Goal: Find specific page/section: Find specific page/section

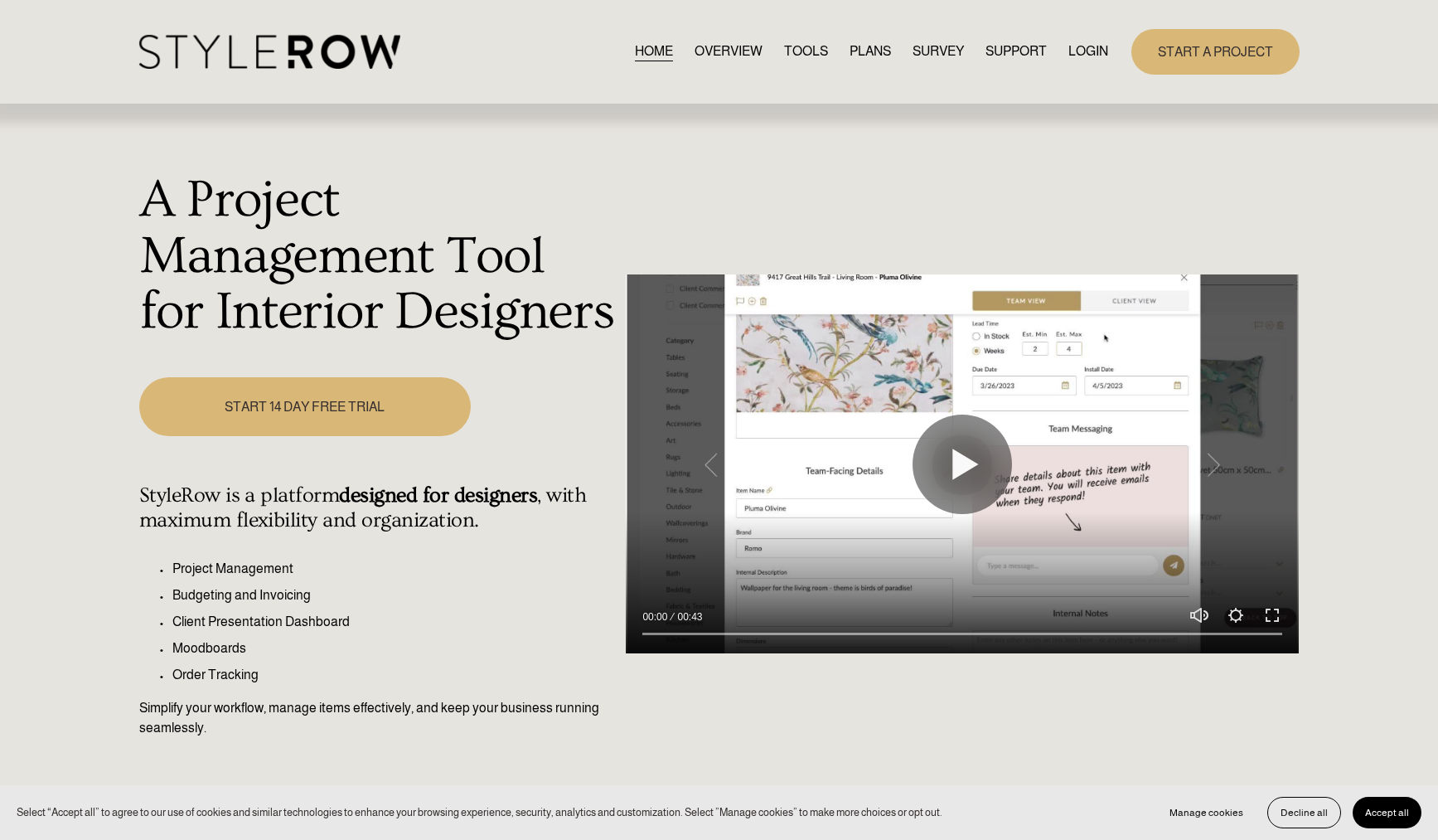
click at [808, 53] on link "TOOLS" at bounding box center [806, 52] width 44 height 23
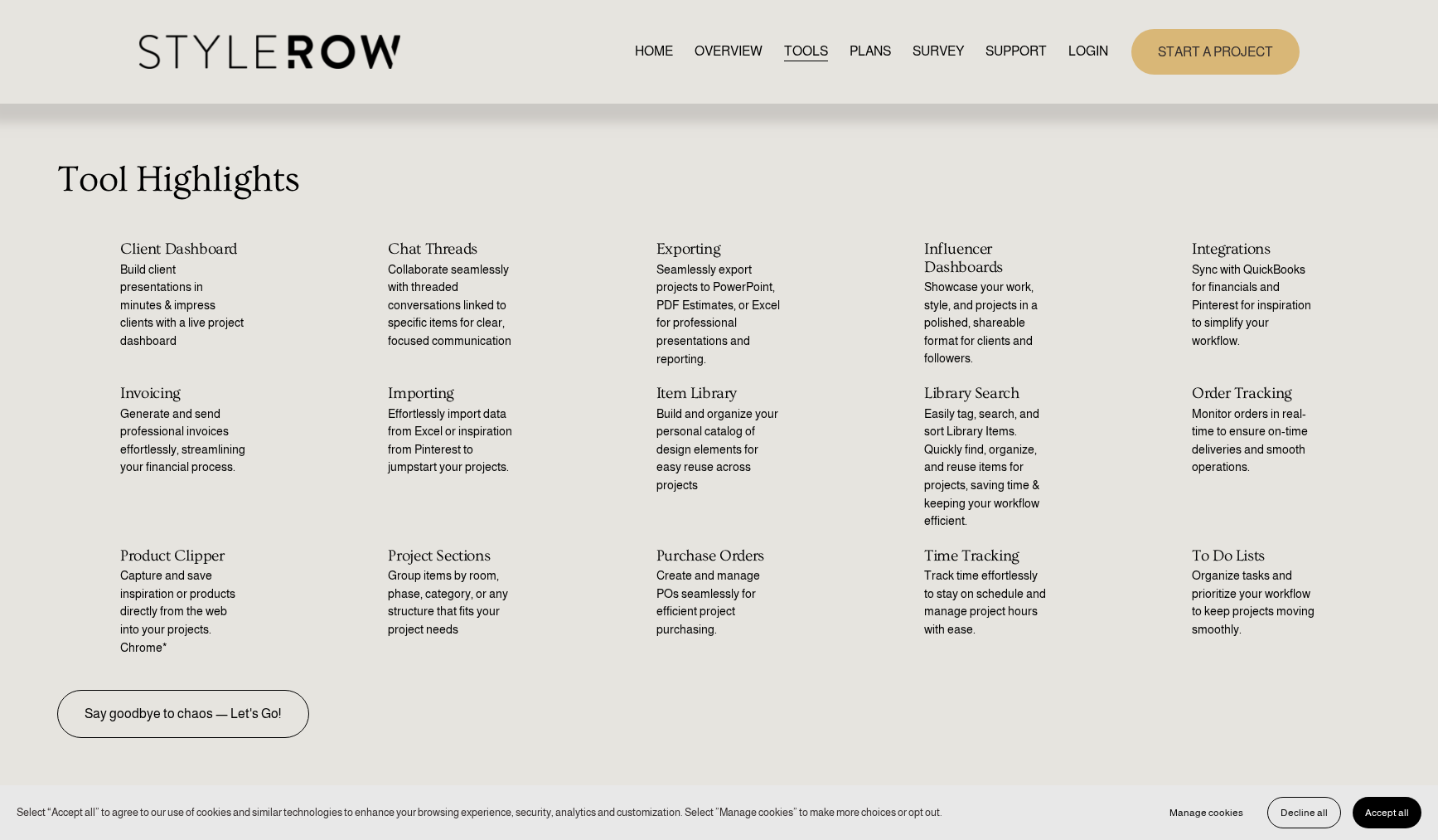
click at [862, 52] on link "PLANS" at bounding box center [870, 52] width 41 height 23
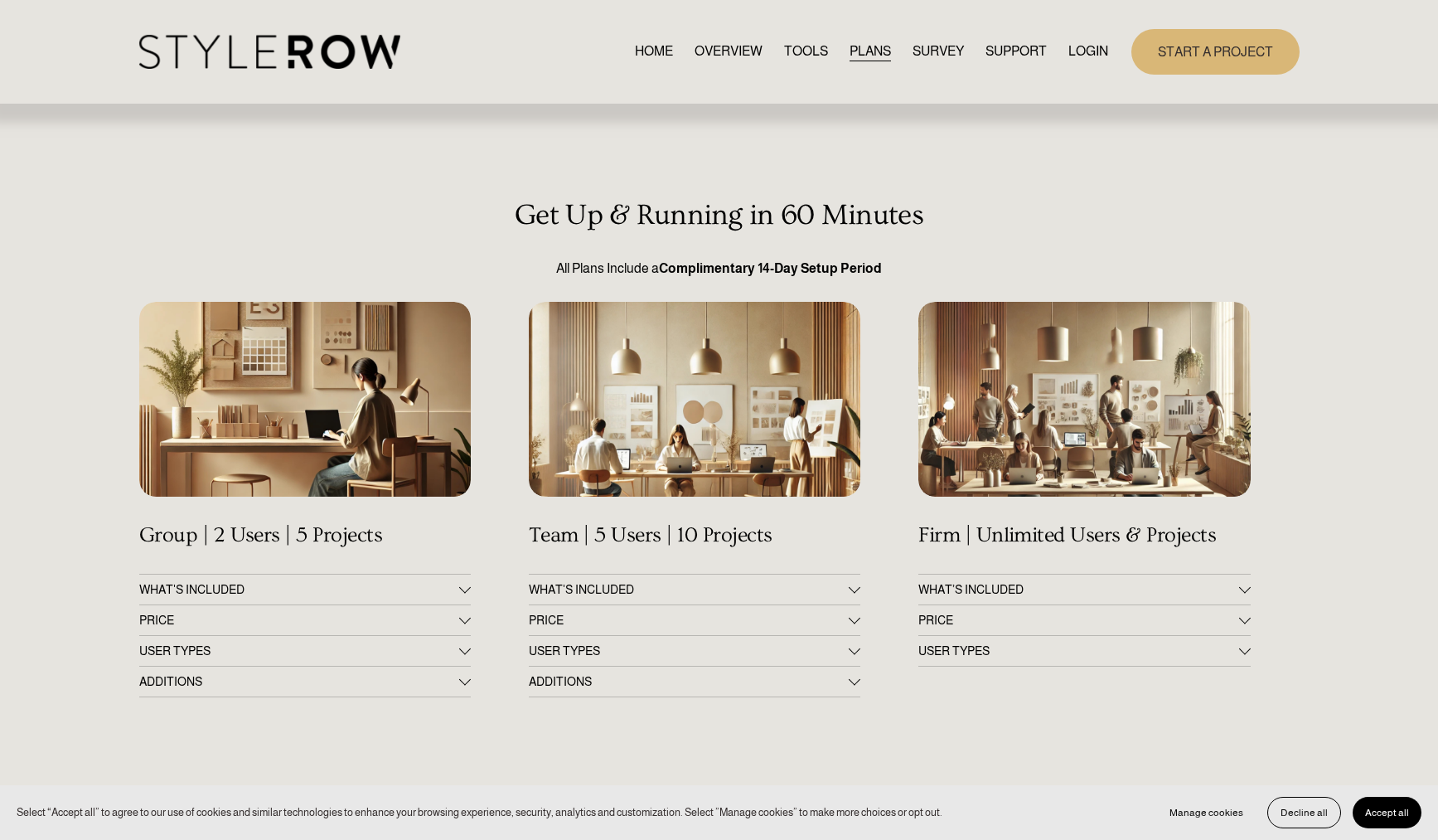
click at [650, 48] on link "HOME" at bounding box center [654, 52] width 38 height 23
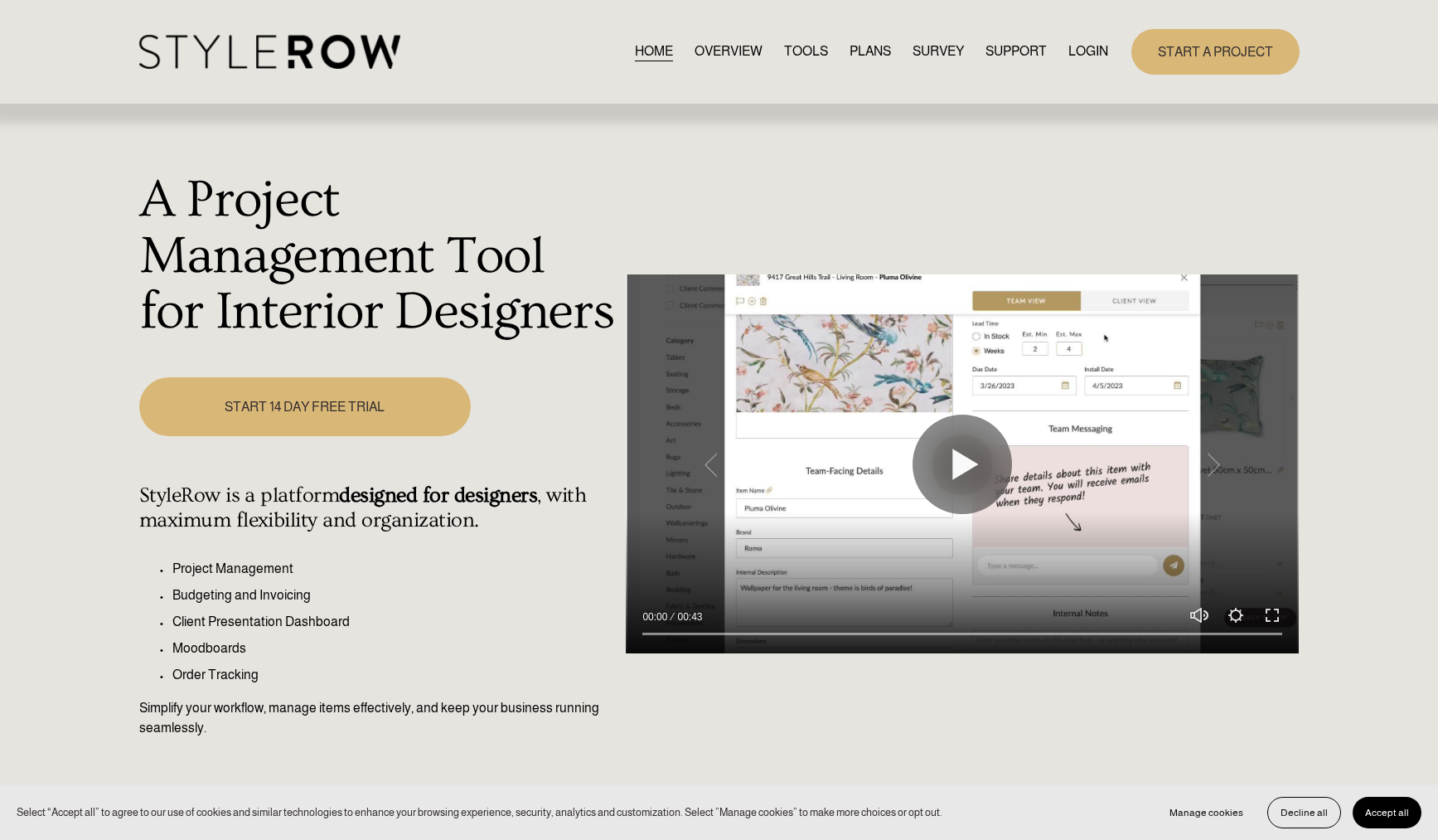
click at [1081, 52] on link "LOGIN" at bounding box center [1088, 52] width 40 height 23
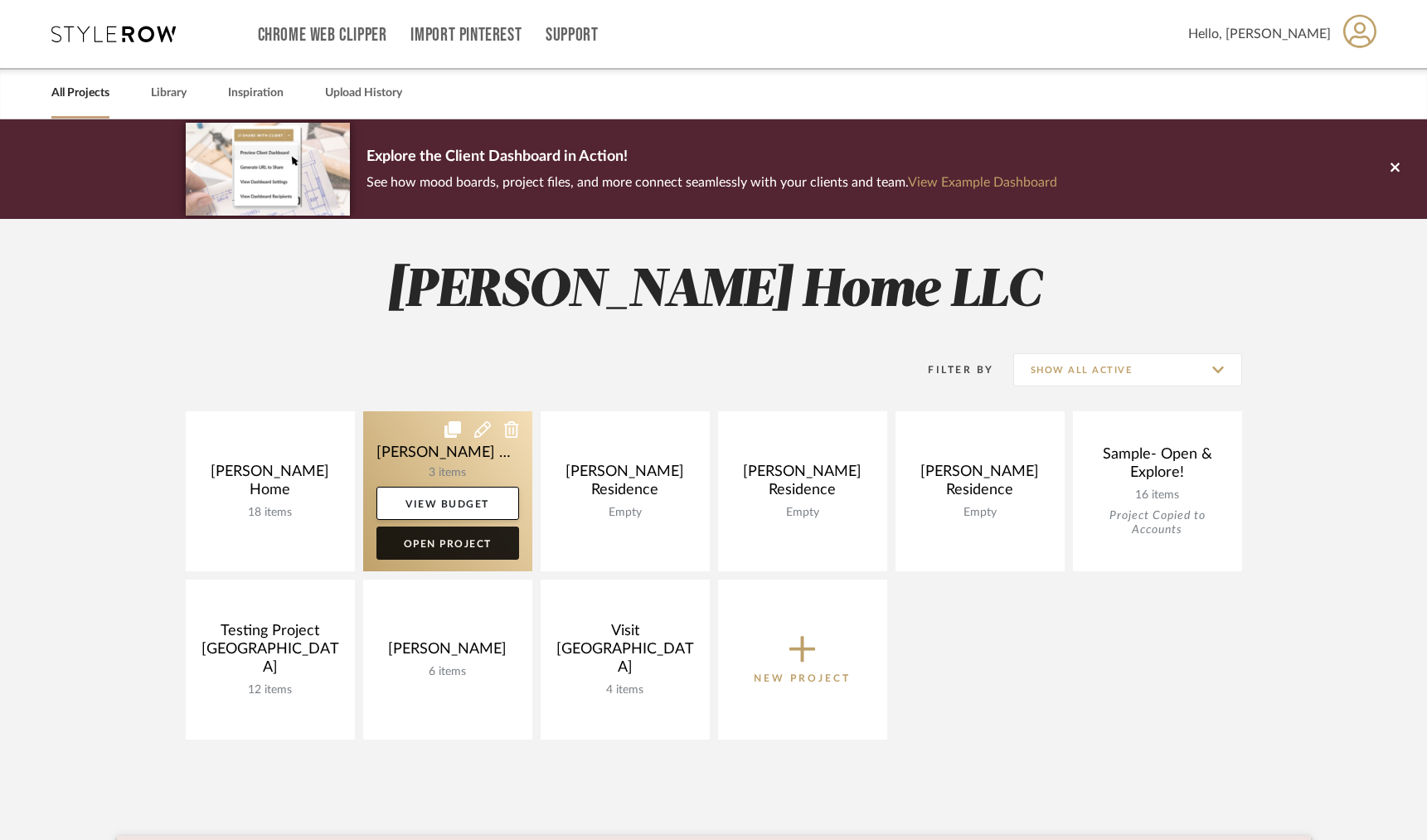
click at [418, 541] on link "Open Project" at bounding box center [448, 543] width 143 height 33
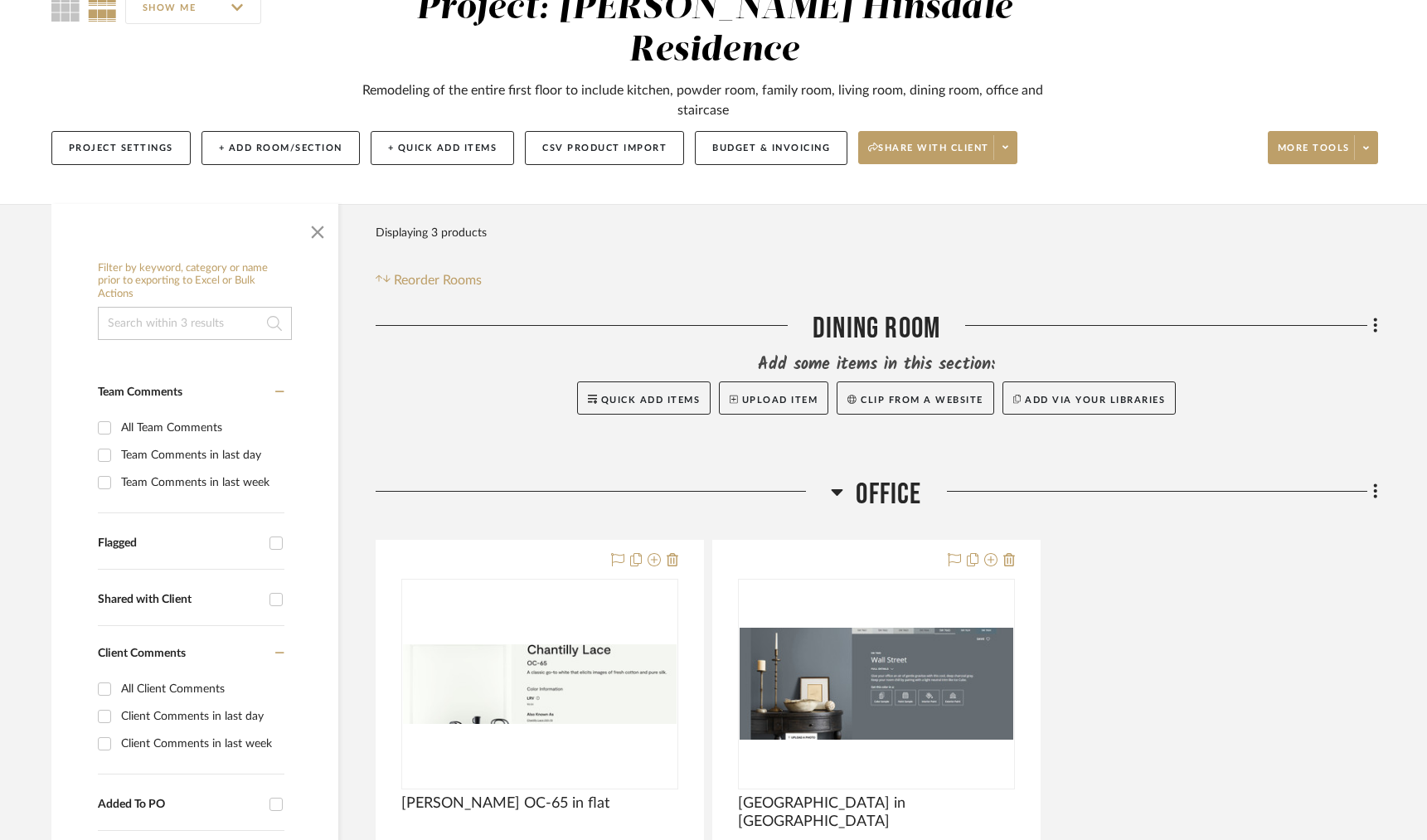
scroll to position [170, 0]
